Goal: Download file/media

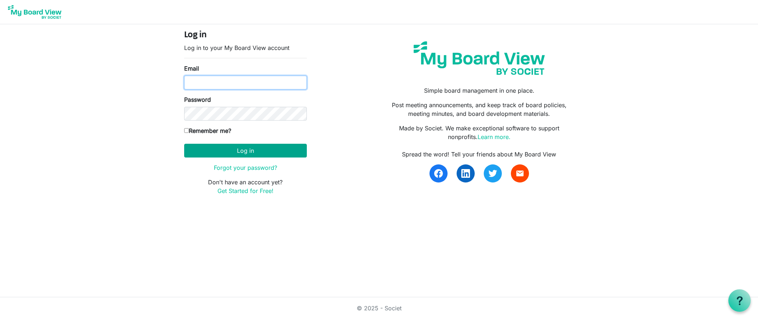
type input "[EMAIL_ADDRESS][DOMAIN_NAME]"
click at [241, 148] on button "Log in" at bounding box center [245, 151] width 123 height 14
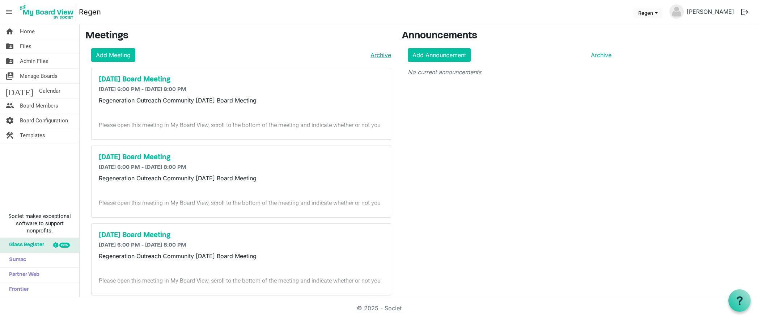
click at [380, 55] on link "Archive" at bounding box center [380, 55] width 24 height 9
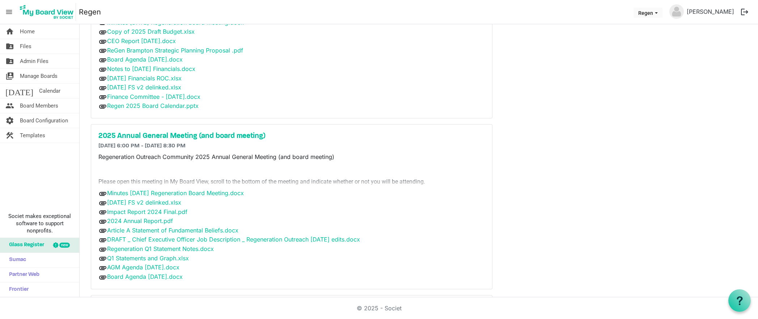
scroll to position [1295, 0]
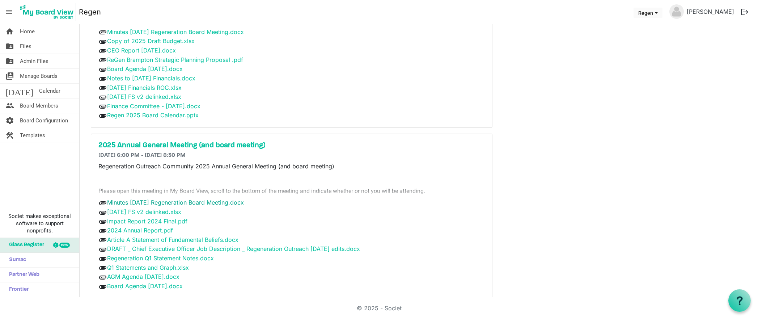
click at [164, 204] on link "Minutes 2025-03-31 Regeneration Board Meeting.docx" at bounding box center [175, 202] width 137 height 7
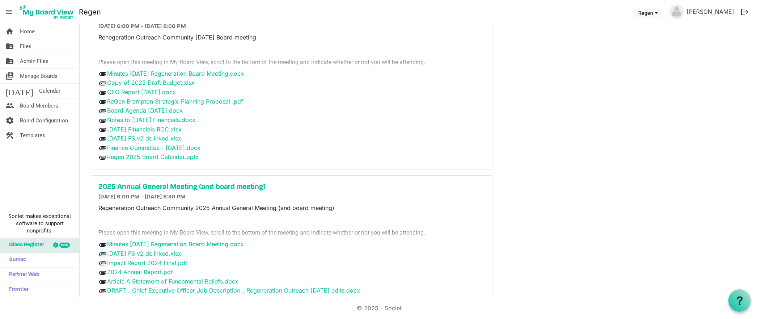
scroll to position [1263, 0]
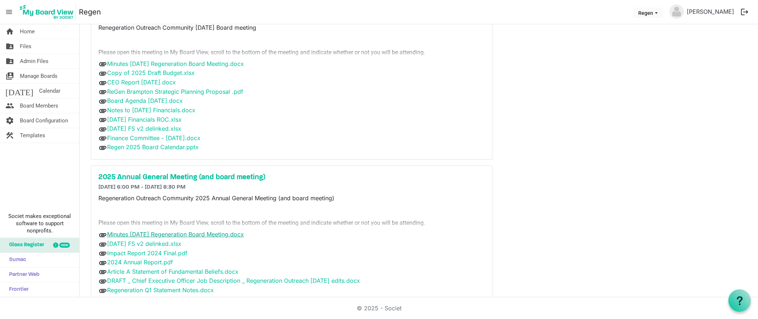
click at [157, 234] on link "Minutes 2025-03-31 Regeneration Board Meeting.docx" at bounding box center [175, 234] width 137 height 7
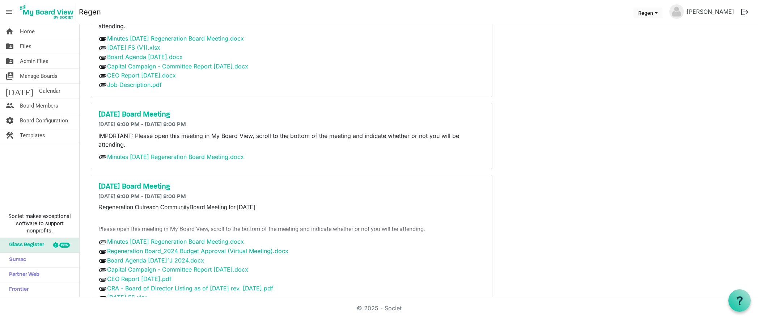
scroll to position [0, 0]
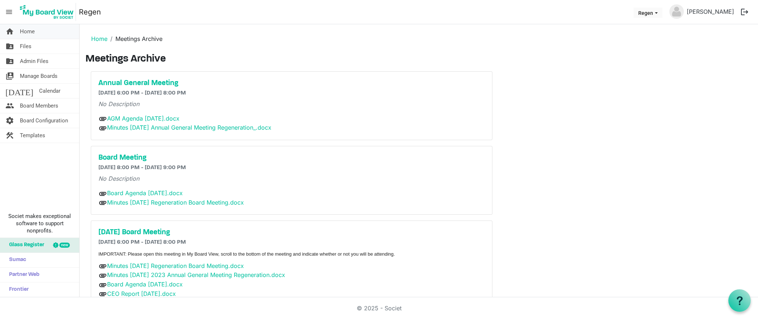
click at [24, 30] on span "Home" at bounding box center [27, 31] width 15 height 14
